Goal: Information Seeking & Learning: Learn about a topic

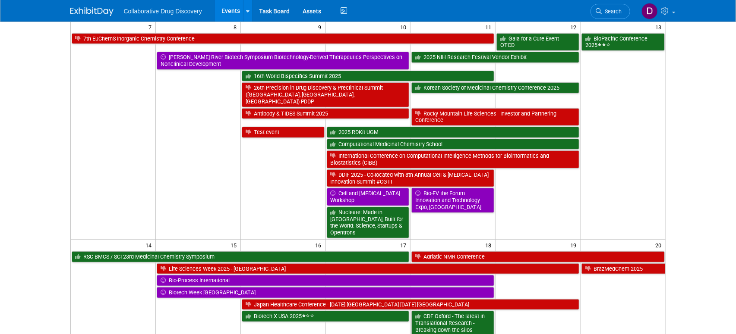
scroll to position [155, 0]
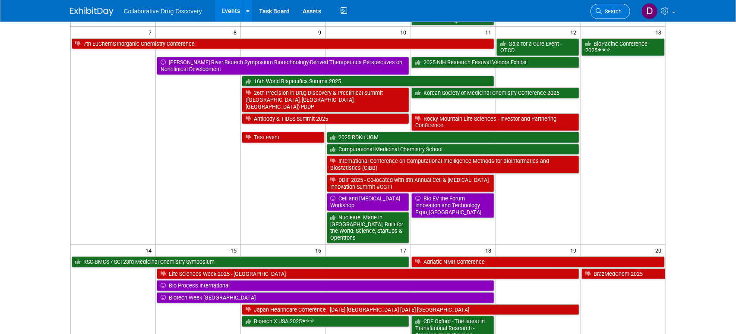
click at [609, 12] on span "Search" at bounding box center [612, 11] width 20 height 6
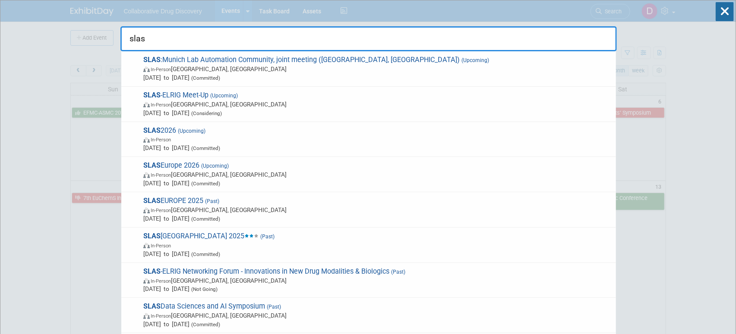
click at [452, 50] on input "slas" at bounding box center [368, 38] width 496 height 25
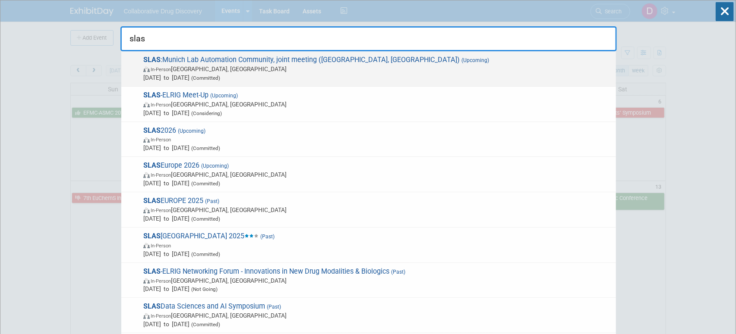
type input "slas"
click at [442, 56] on span "SLAS :Munich Lab Automation Community, joint meeting (Munich, Germany) (Upcomin…" at bounding box center [376, 69] width 471 height 26
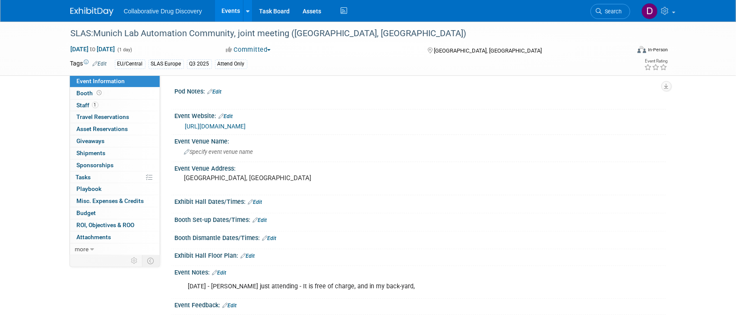
click at [246, 129] on link "[URL][DOMAIN_NAME]" at bounding box center [215, 126] width 61 height 7
click at [312, 286] on div "[DATE] - [PERSON_NAME] just attending - It is free of charge, and in my back-ya…" at bounding box center [376, 286] width 389 height 17
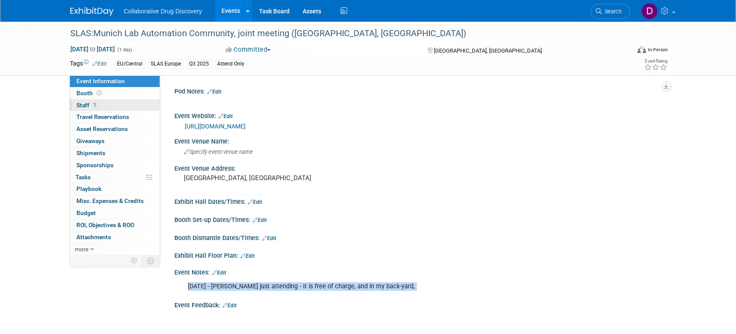
click at [126, 104] on link "1 Staff 1" at bounding box center [115, 106] width 90 height 12
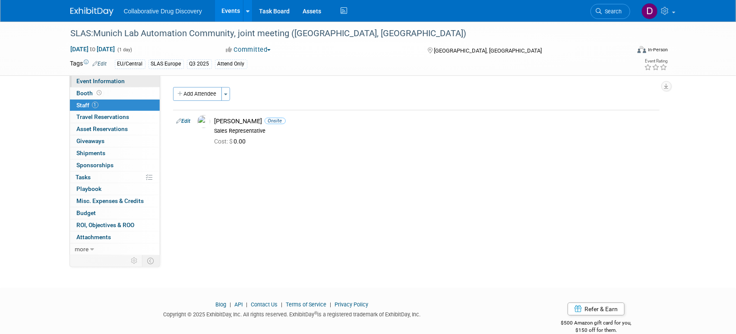
click at [103, 81] on span "Event Information" at bounding box center [101, 81] width 48 height 7
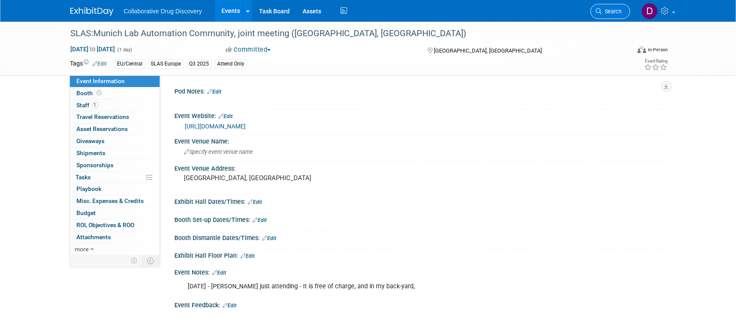
click at [607, 10] on span "Search" at bounding box center [612, 11] width 20 height 6
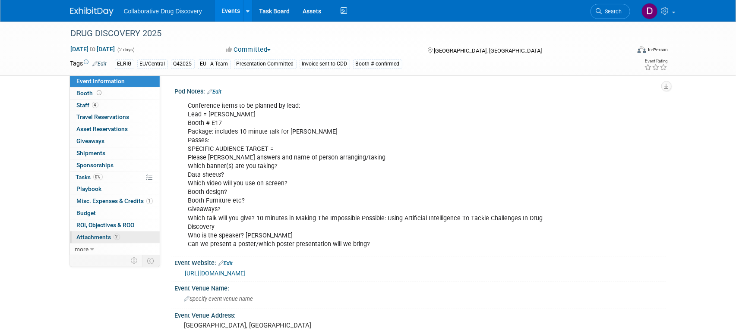
click at [118, 236] on span "2" at bounding box center [117, 237] width 6 height 6
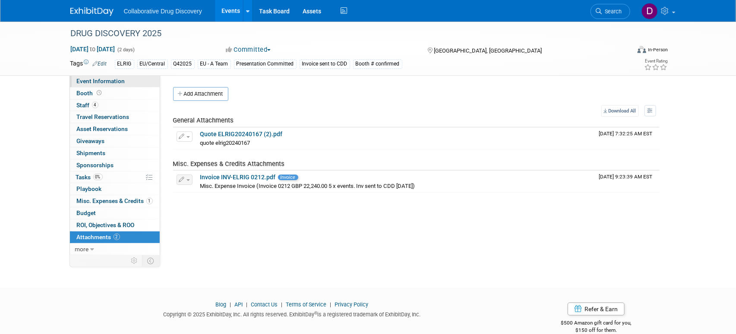
click at [104, 81] on span "Event Information" at bounding box center [101, 81] width 48 height 7
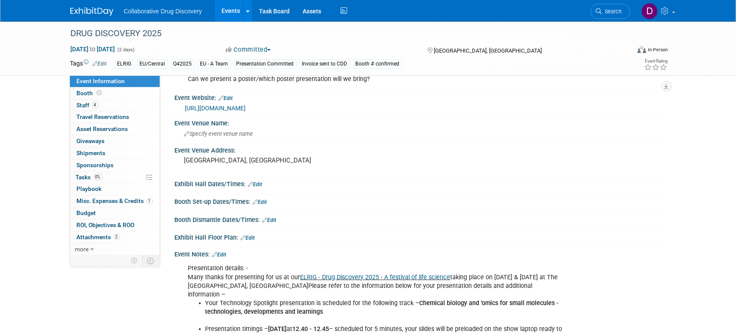
scroll to position [4, 0]
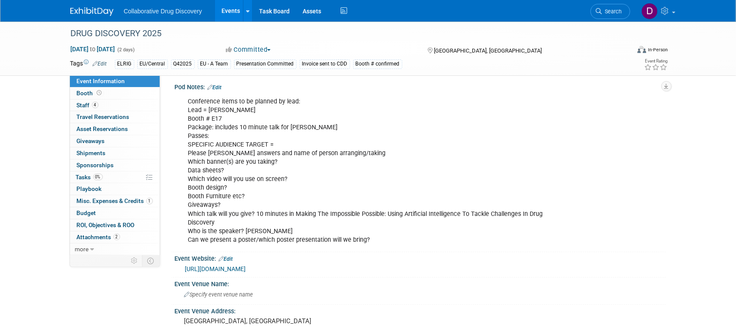
click at [246, 267] on link "https://elrig.org/portfolio/drug-discovery-2025/" at bounding box center [215, 269] width 61 height 7
click at [114, 38] on div "DRUG DISCOVERY 2025" at bounding box center [342, 34] width 549 height 16
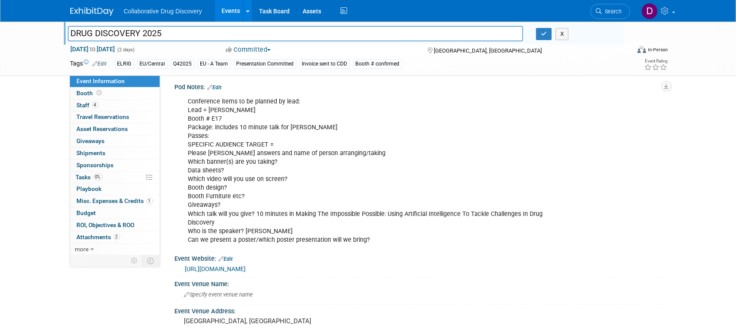
click at [114, 38] on input "DRUG DISCOVERY 2025" at bounding box center [296, 33] width 456 height 15
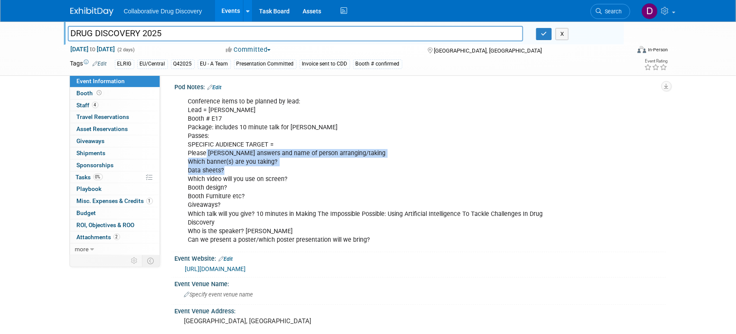
drag, startPoint x: 205, startPoint y: 149, endPoint x: 262, endPoint y: 168, distance: 60.0
click at [262, 168] on div "Conference items to be planned by lead: Lead = Ben Booth # E17 Package: include…" at bounding box center [376, 171] width 389 height 156
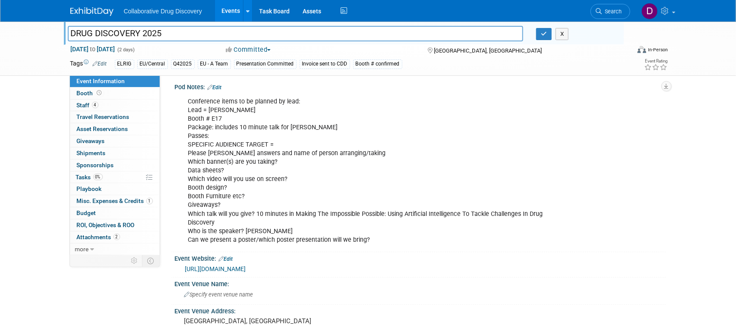
click at [263, 168] on div "Conference items to be planned by lead: Lead = Ben Booth # E17 Package: include…" at bounding box center [376, 171] width 389 height 156
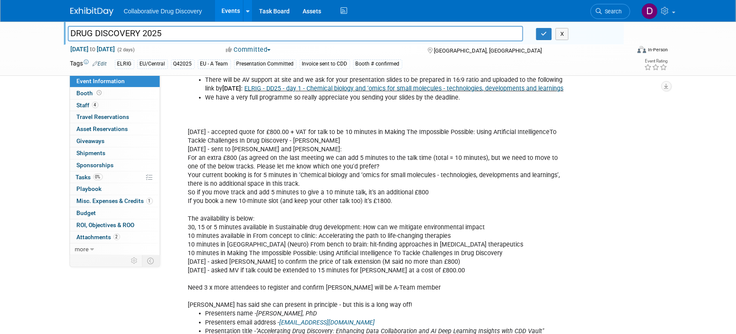
scroll to position [463, 0]
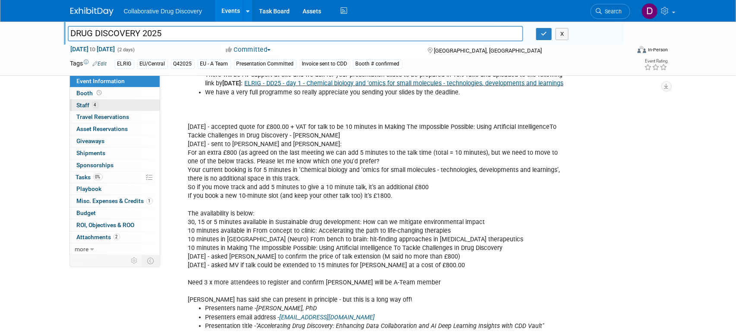
click at [109, 106] on link "4 Staff 4" at bounding box center [115, 106] width 90 height 12
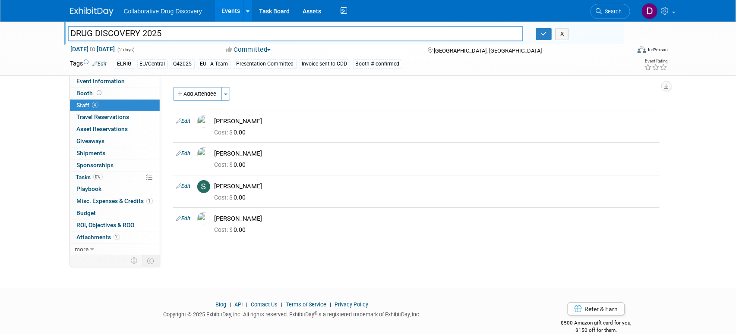
click at [113, 100] on link "4 Staff 4" at bounding box center [115, 106] width 90 height 12
click at [113, 89] on link "Booth" at bounding box center [115, 94] width 90 height 12
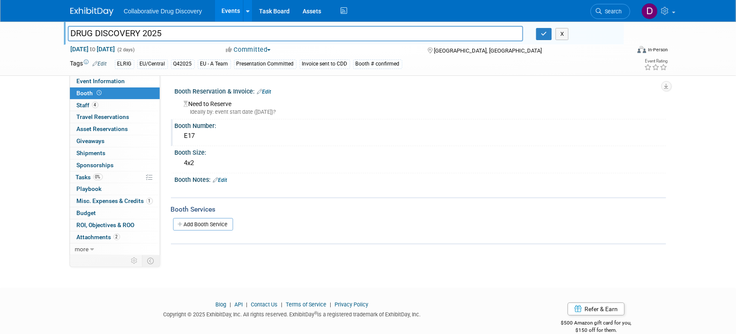
drag, startPoint x: 203, startPoint y: 139, endPoint x: 171, endPoint y: 136, distance: 32.1
click at [171, 136] on div "Booth Number: E17" at bounding box center [418, 133] width 495 height 27
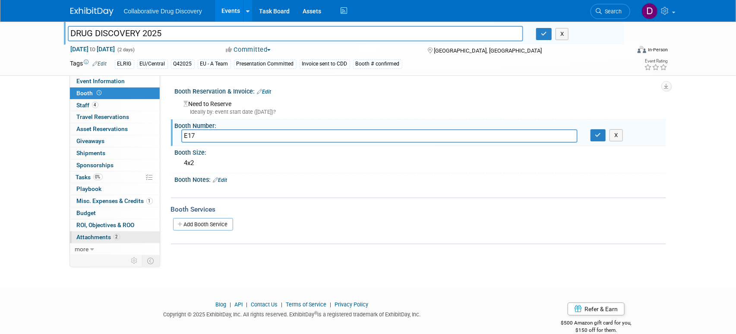
click at [121, 233] on link "2 Attachments 2" at bounding box center [115, 238] width 90 height 12
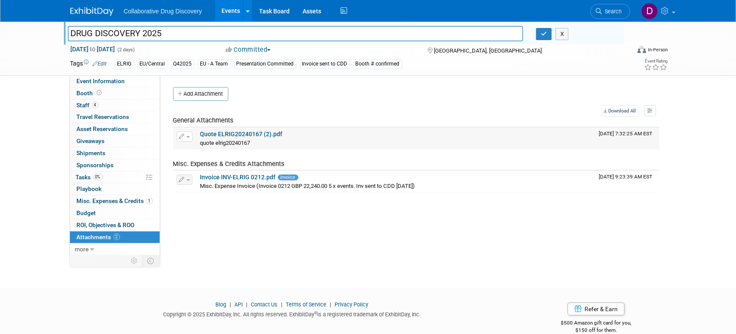
click at [244, 132] on link "Quote ELRIG20240167 (2).pdf" at bounding box center [241, 134] width 82 height 7
click at [119, 84] on span "Event Information" at bounding box center [101, 81] width 48 height 7
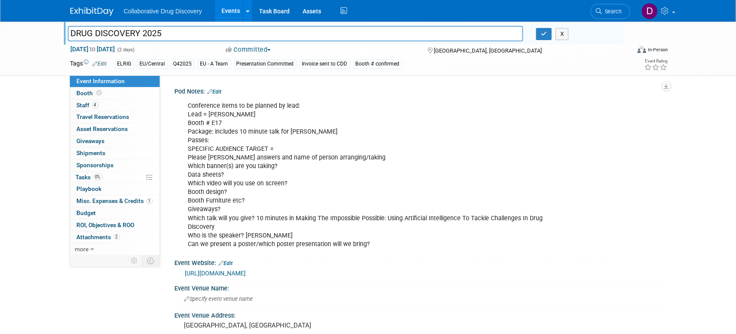
click at [246, 271] on link "https://elrig.org/portfolio/drug-discovery-2025/" at bounding box center [215, 273] width 61 height 7
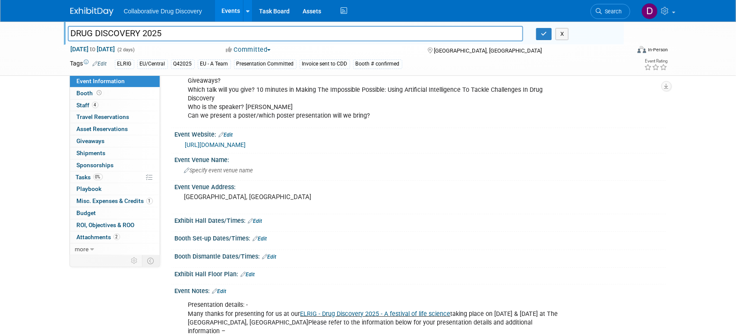
scroll to position [214, 0]
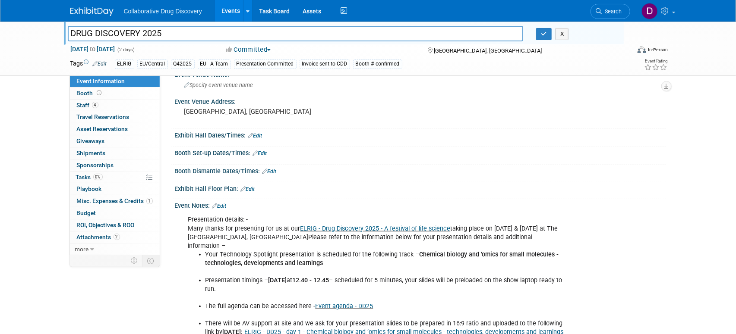
click at [322, 228] on link "ELRIG - Drug Discovery 2025 - A festival of life science" at bounding box center [375, 228] width 150 height 7
drag, startPoint x: 417, startPoint y: 245, endPoint x: 456, endPoint y: 277, distance: 51.2
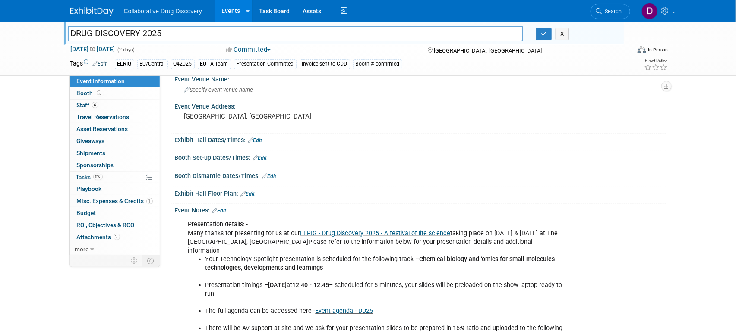
scroll to position [205, 0]
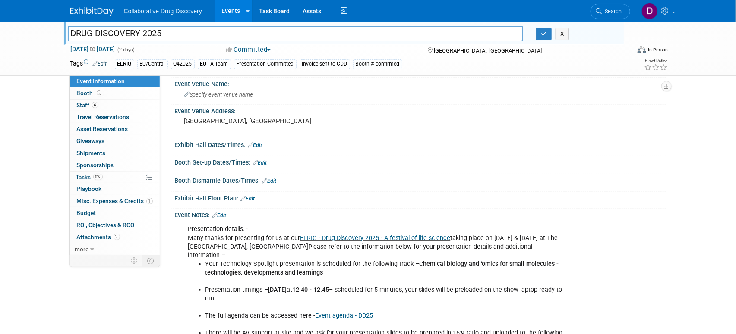
click at [495, 292] on li "Presentation timings – 21st October at 12.40 - 12.45 – scheduled for 5 minutes,…" at bounding box center [385, 294] width 360 height 17
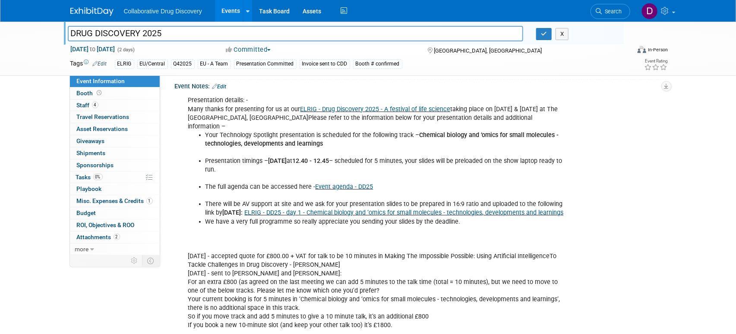
scroll to position [446, 0]
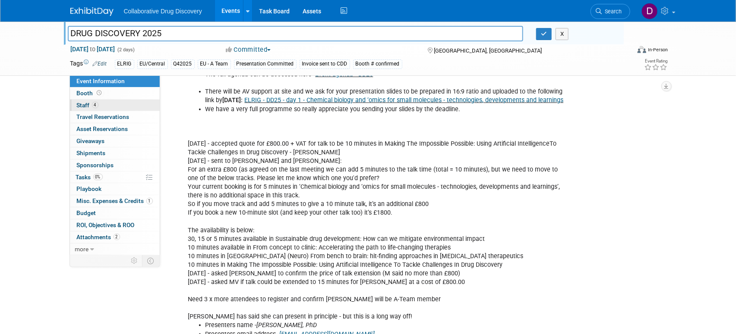
click at [94, 101] on link "4 Staff 4" at bounding box center [115, 106] width 90 height 12
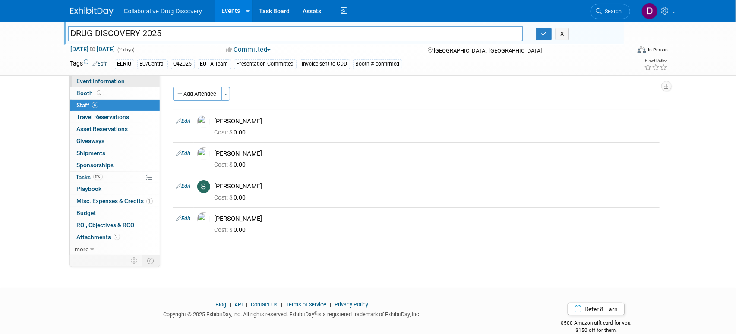
click at [99, 84] on span "Event Information" at bounding box center [101, 81] width 48 height 7
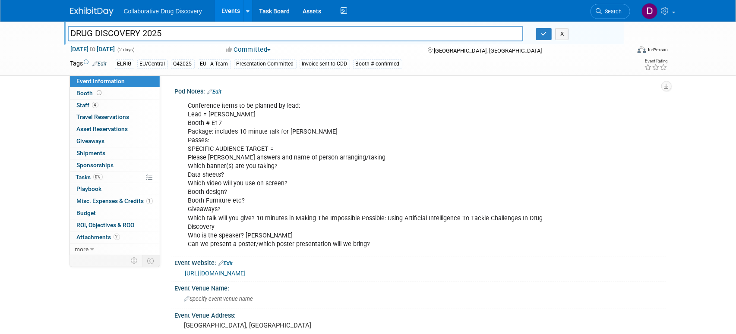
click at [155, 33] on input "DRUG DISCOVERY 2025" at bounding box center [296, 33] width 456 height 15
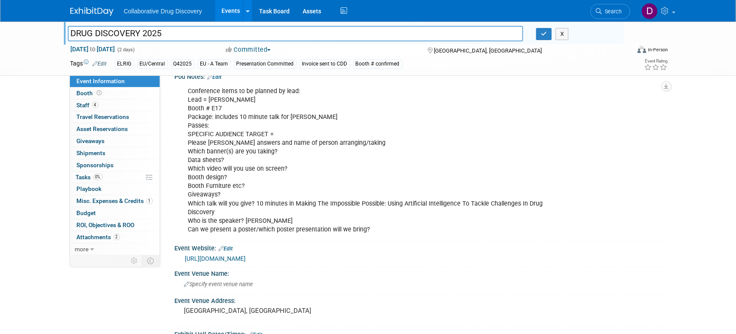
scroll to position [5, 0]
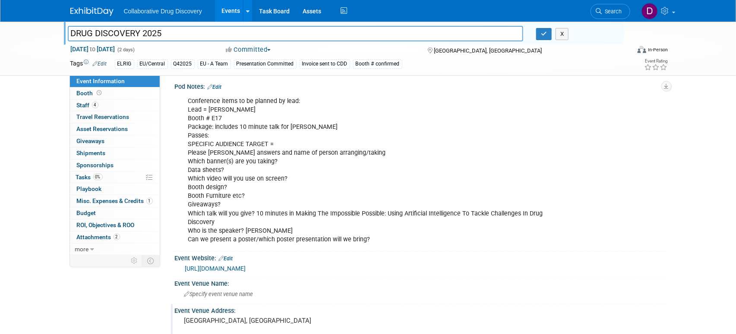
click at [203, 321] on pre "Liverpool, UK" at bounding box center [277, 321] width 186 height 8
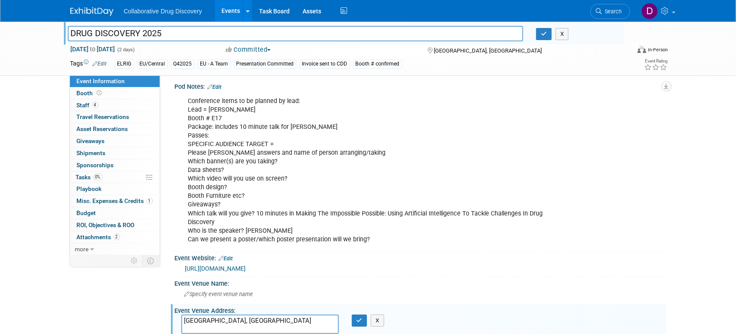
click at [203, 321] on textarea "Liverpool, UK" at bounding box center [260, 325] width 158 height 20
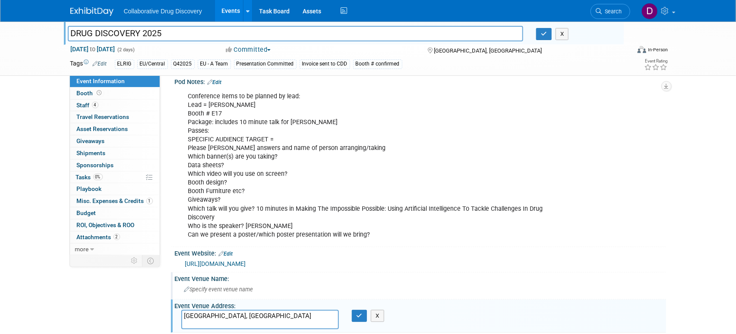
scroll to position [76, 0]
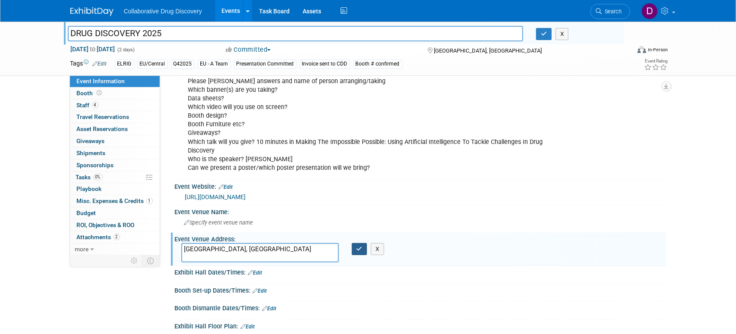
click at [363, 246] on button "button" at bounding box center [360, 249] width 16 height 12
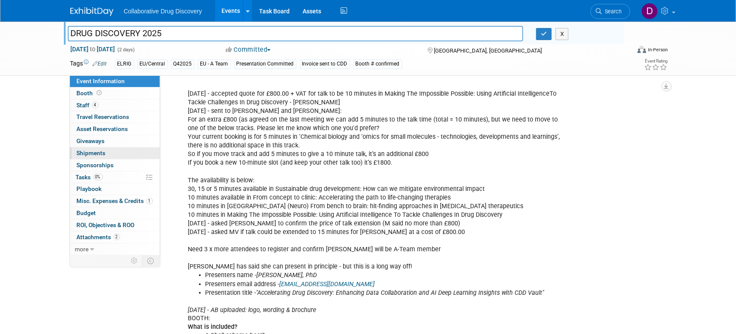
scroll to position [0, 0]
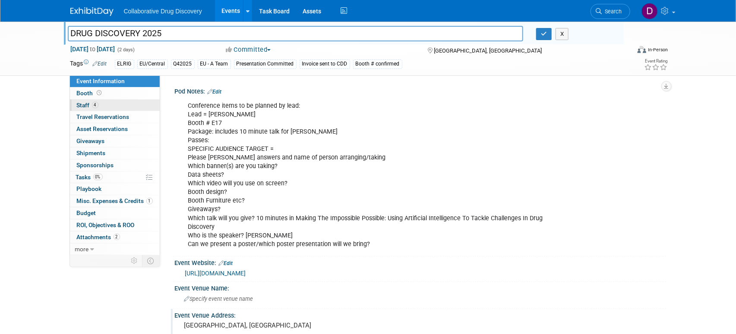
click at [83, 106] on span "Staff 4" at bounding box center [88, 105] width 22 height 7
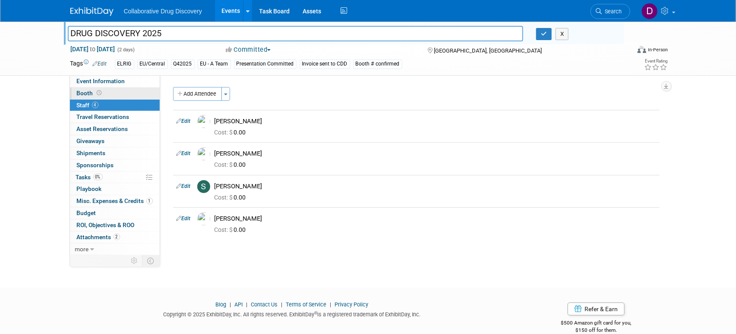
click at [88, 90] on link "Booth" at bounding box center [115, 94] width 90 height 12
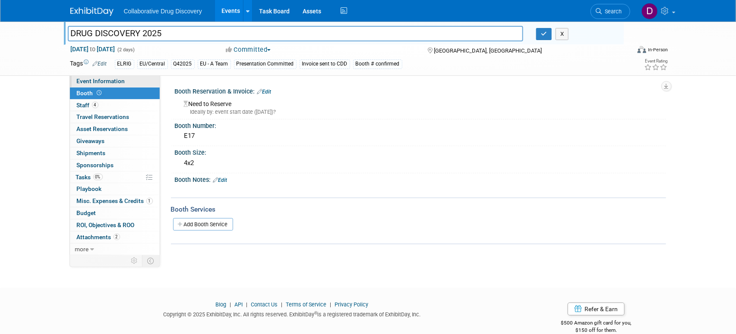
click at [121, 82] on span "Event Information" at bounding box center [101, 81] width 48 height 7
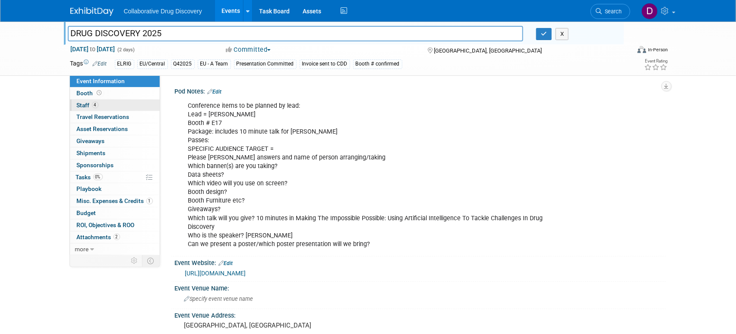
click at [134, 107] on link "4 Staff 4" at bounding box center [115, 106] width 90 height 12
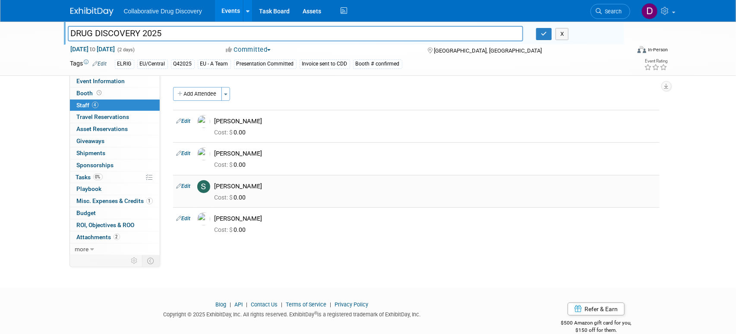
click at [237, 183] on div "[PERSON_NAME]" at bounding box center [434, 187] width 441 height 8
copy td "[PERSON_NAME]"
drag, startPoint x: 600, startPoint y: 2, endPoint x: 605, endPoint y: 8, distance: 7.4
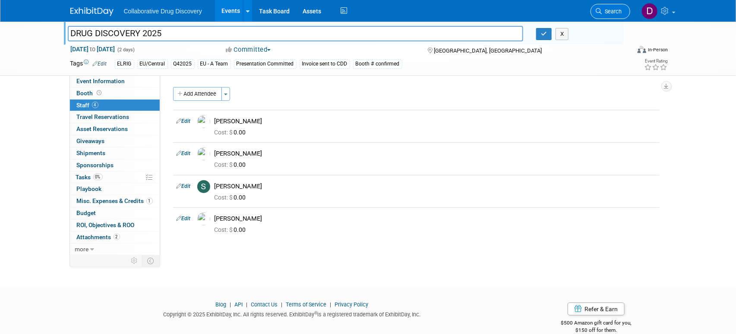
click at [601, 2] on li "Search" at bounding box center [610, 10] width 40 height 21
click at [607, 13] on span "Search" at bounding box center [612, 11] width 20 height 6
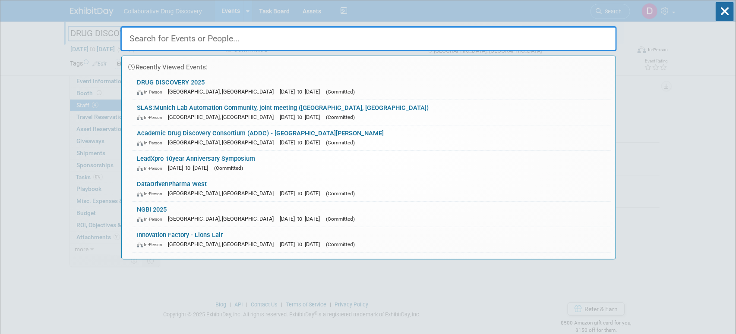
paste input "NGBI 2025"
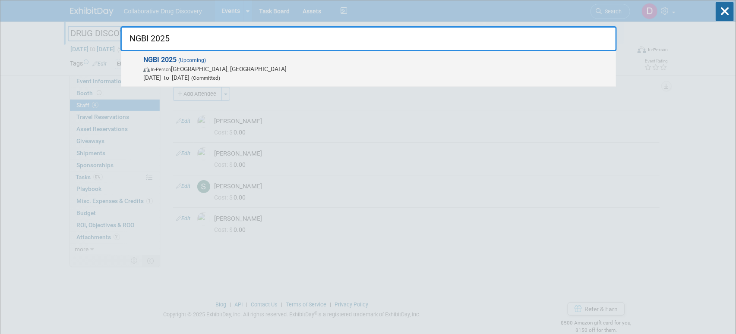
type input "NGBI 2025"
click at [318, 58] on span "NGBI 2025 (Upcoming) In-Person Hamilton, Canada Oct 21, 2025 to Oct 21, 2025 (C…" at bounding box center [376, 69] width 471 height 26
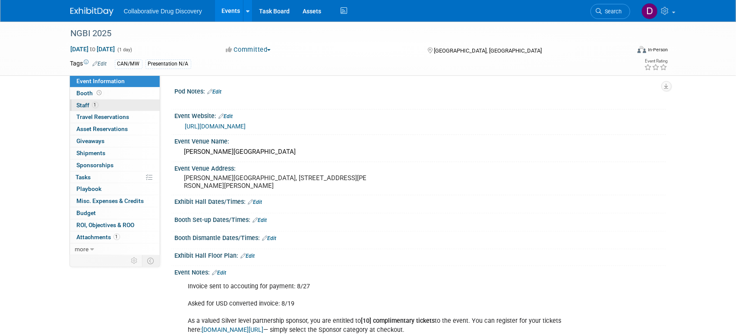
click at [103, 109] on link "1 Staff 1" at bounding box center [115, 106] width 90 height 12
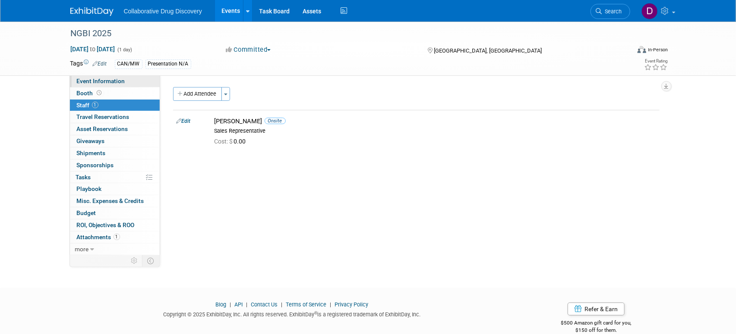
click at [104, 81] on span "Event Information" at bounding box center [101, 81] width 48 height 7
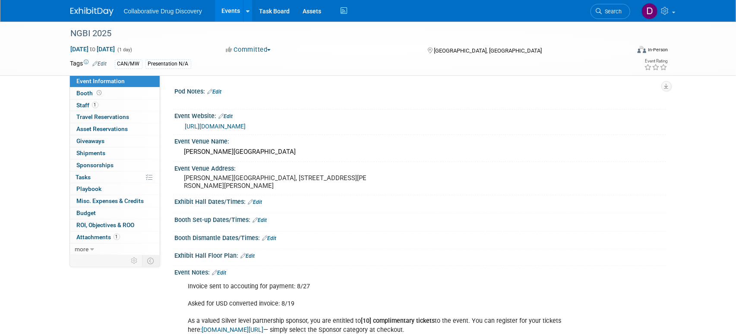
click at [208, 123] on link "https://nextgreatbigideas.com/get-tickets/" at bounding box center [215, 126] width 61 height 7
click at [226, 126] on link "https://nextgreatbigideas.com/get-tickets/" at bounding box center [215, 126] width 61 height 7
